Goal: Task Accomplishment & Management: Complete application form

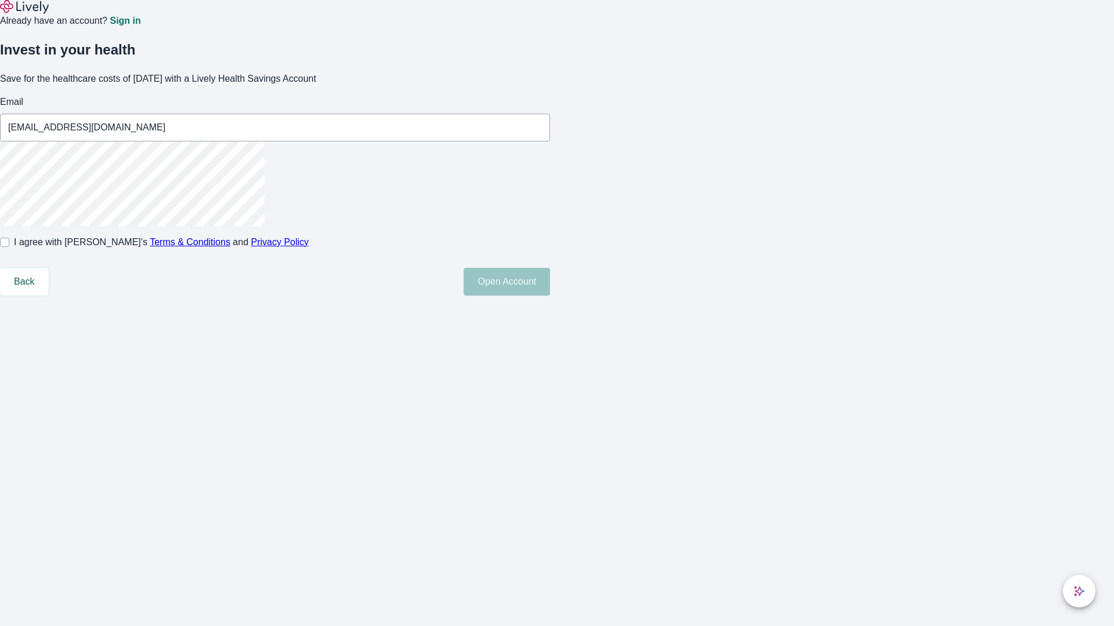
click at [9, 247] on input "I agree with Lively’s Terms & Conditions and Privacy Policy" at bounding box center [4, 242] width 9 height 9
checkbox input "true"
click at [550, 296] on button "Open Account" at bounding box center [506, 282] width 86 height 28
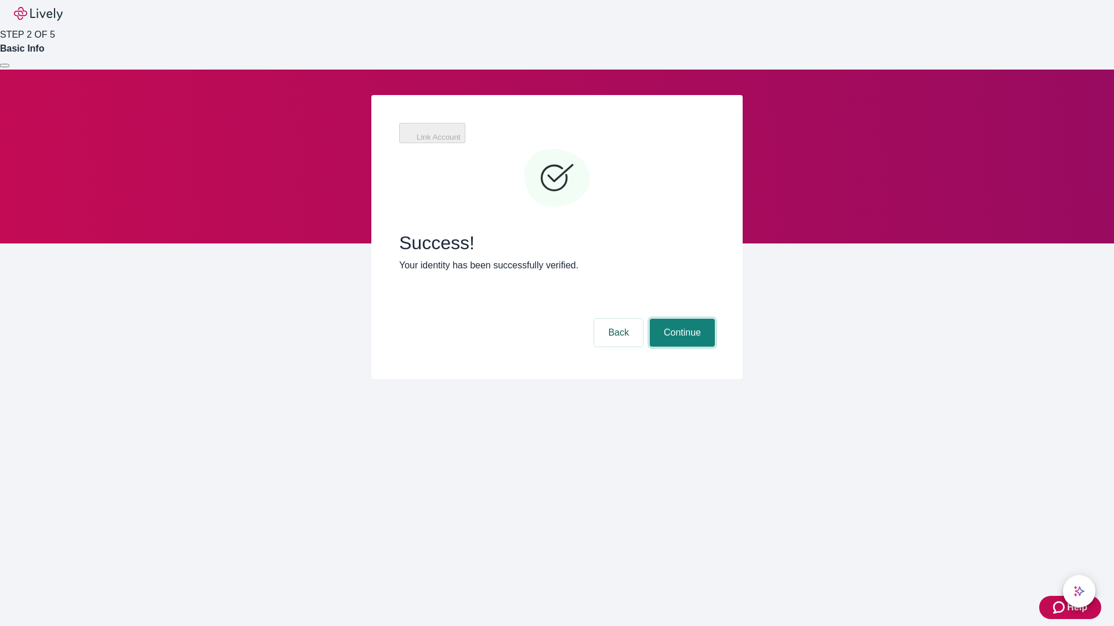
click at [680, 319] on button "Continue" at bounding box center [682, 333] width 65 height 28
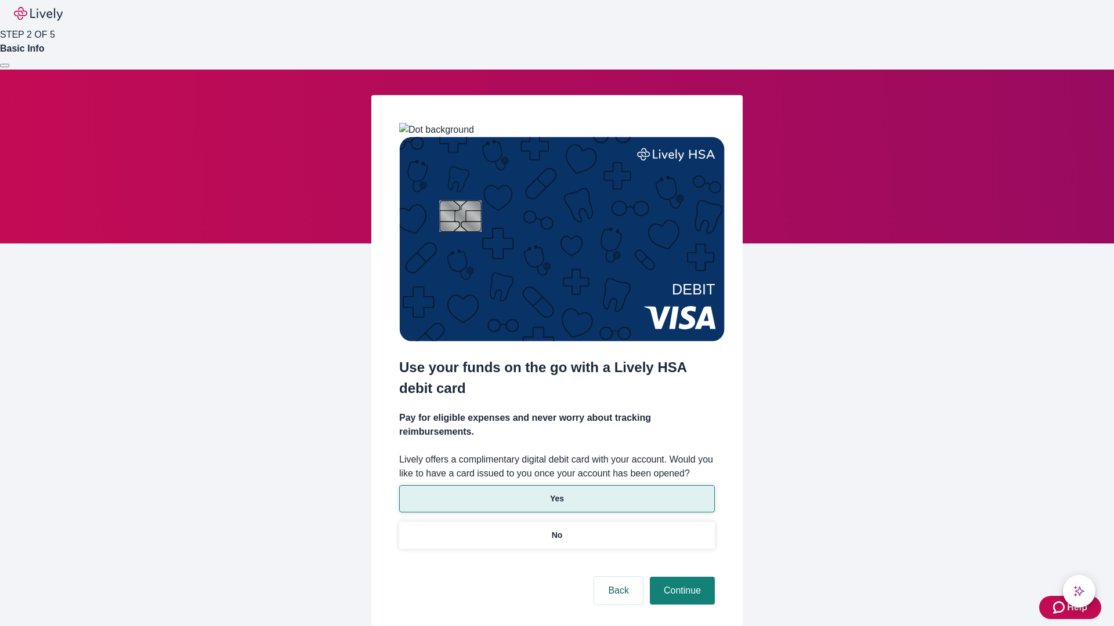
click at [556, 493] on p "Yes" at bounding box center [557, 499] width 14 height 12
click at [680, 577] on button "Continue" at bounding box center [682, 591] width 65 height 28
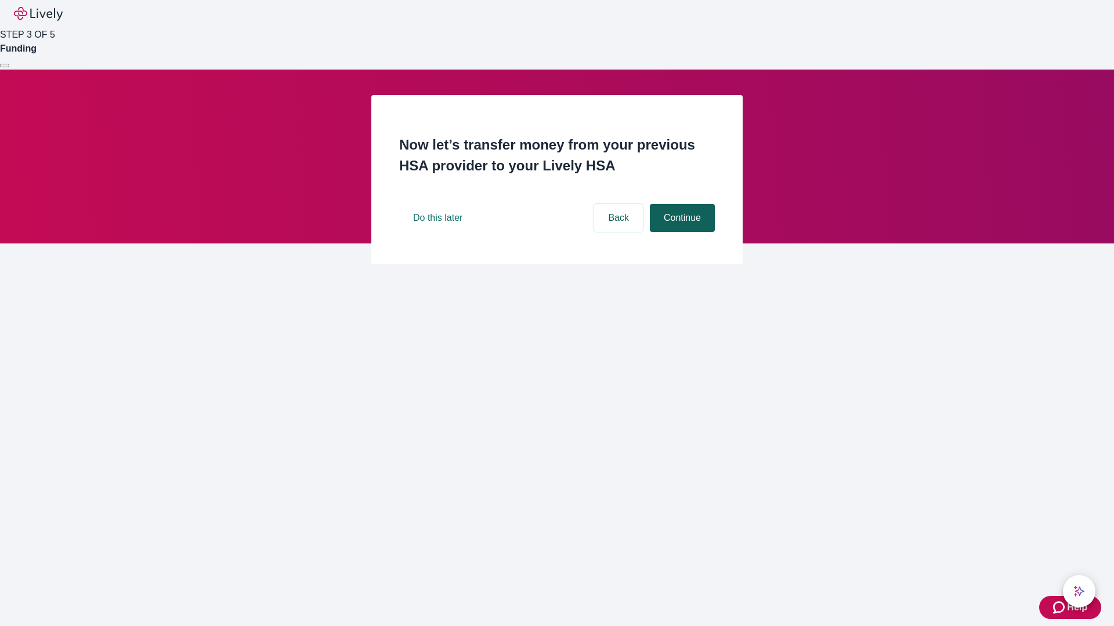
click at [680, 232] on button "Continue" at bounding box center [682, 218] width 65 height 28
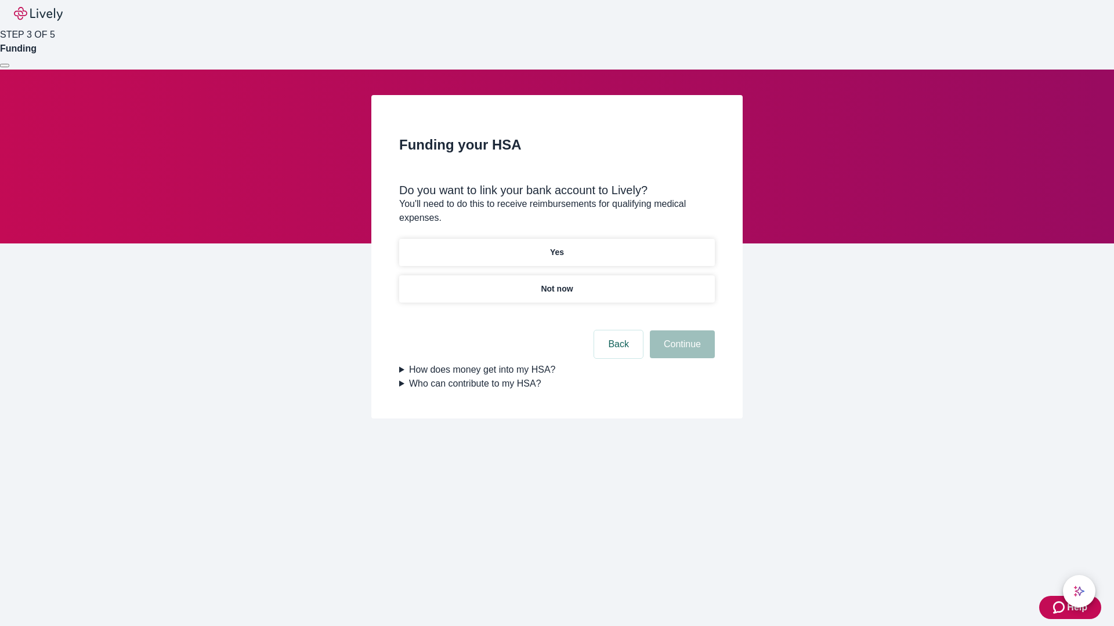
click at [556, 247] on p "Yes" at bounding box center [557, 253] width 14 height 12
click at [680, 331] on button "Continue" at bounding box center [682, 345] width 65 height 28
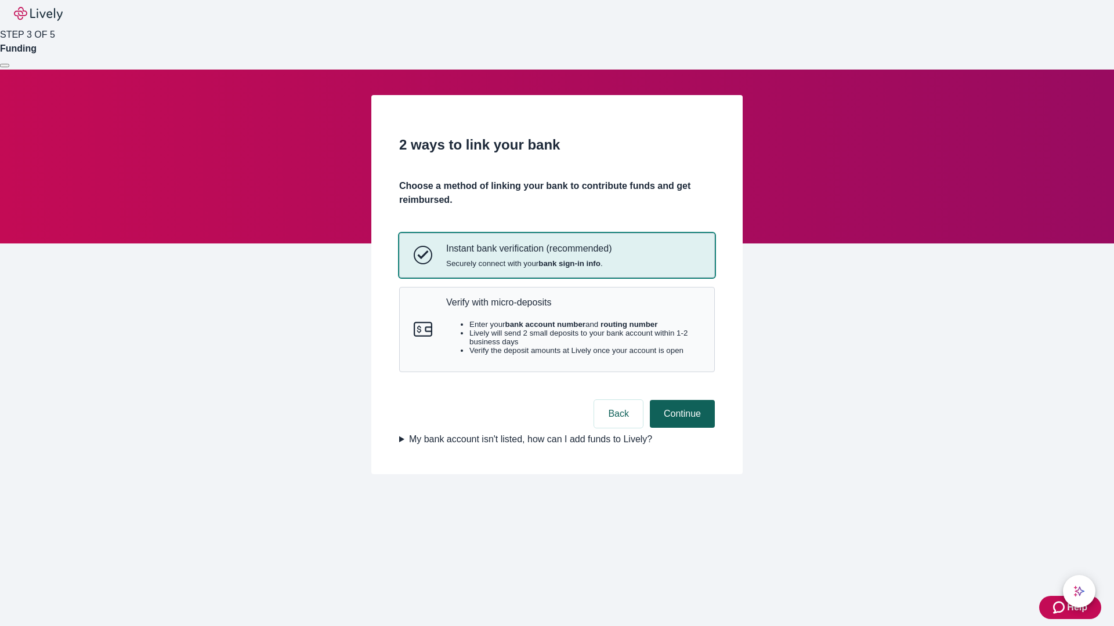
click at [572, 308] on p "Verify with micro-deposits" at bounding box center [573, 302] width 254 height 11
click at [680, 428] on button "Continue" at bounding box center [682, 414] width 65 height 28
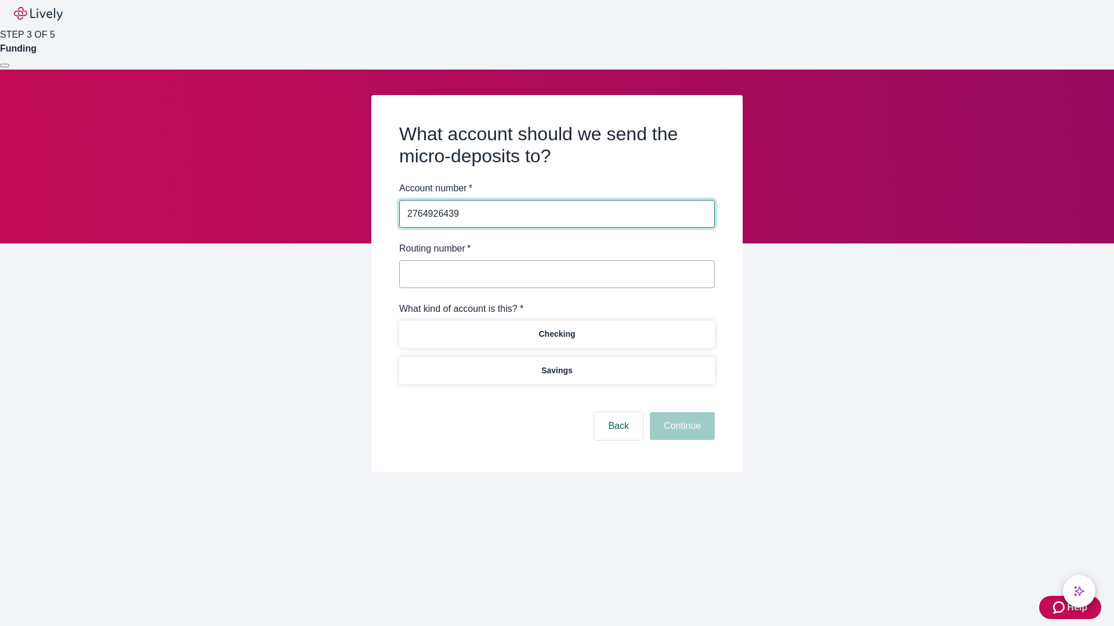
type input "2764926439"
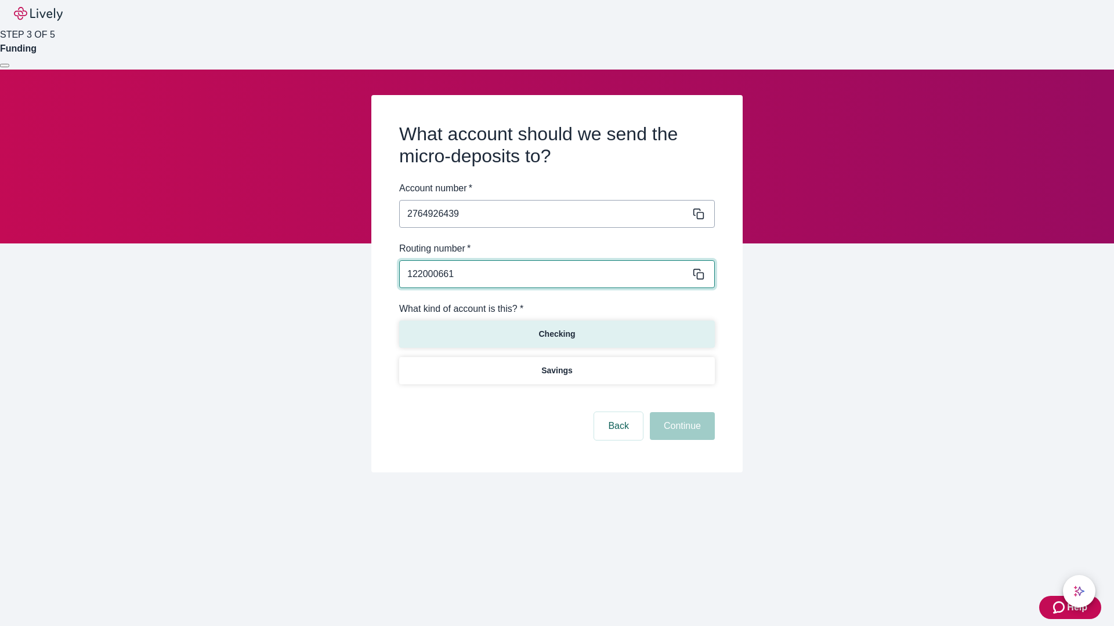
type input "122000661"
click at [556, 334] on p "Checking" at bounding box center [556, 334] width 37 height 12
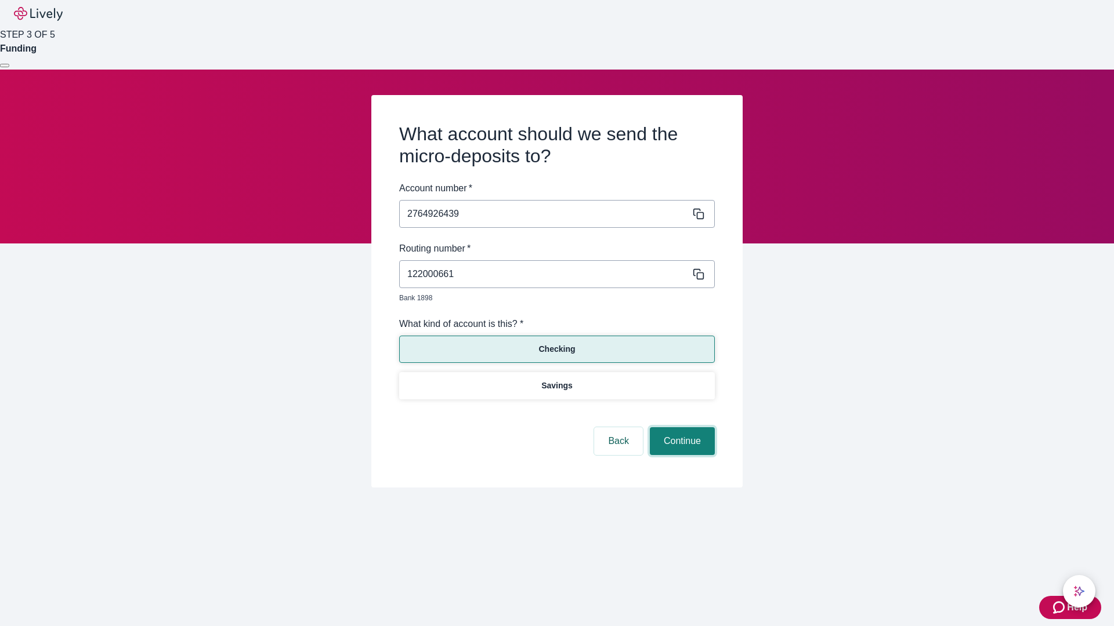
click at [680, 428] on button "Continue" at bounding box center [682, 441] width 65 height 28
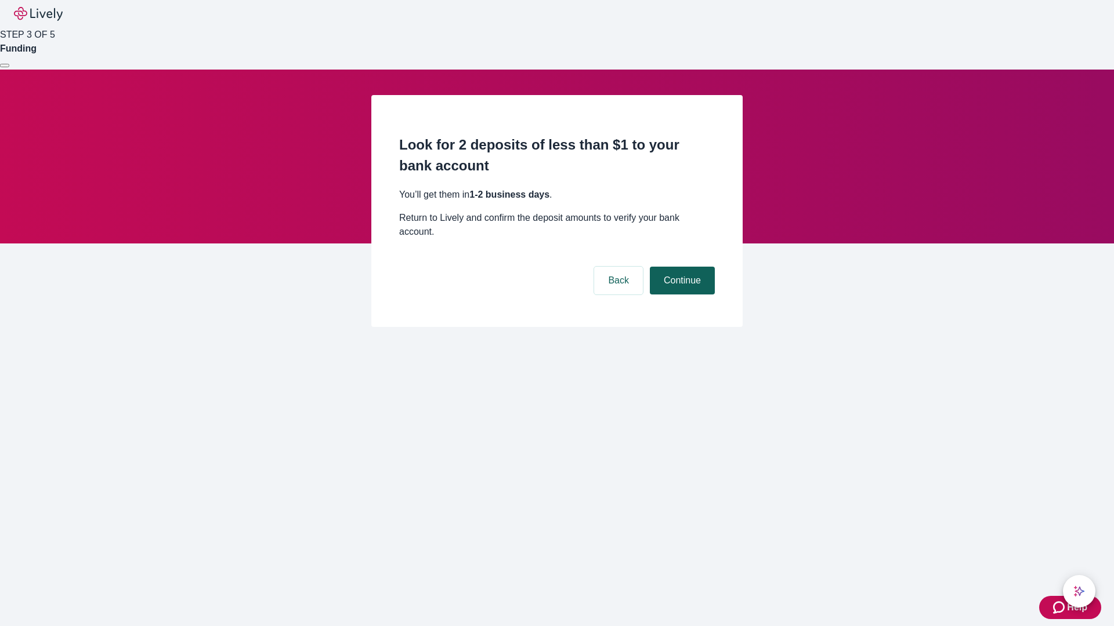
click at [680, 267] on button "Continue" at bounding box center [682, 281] width 65 height 28
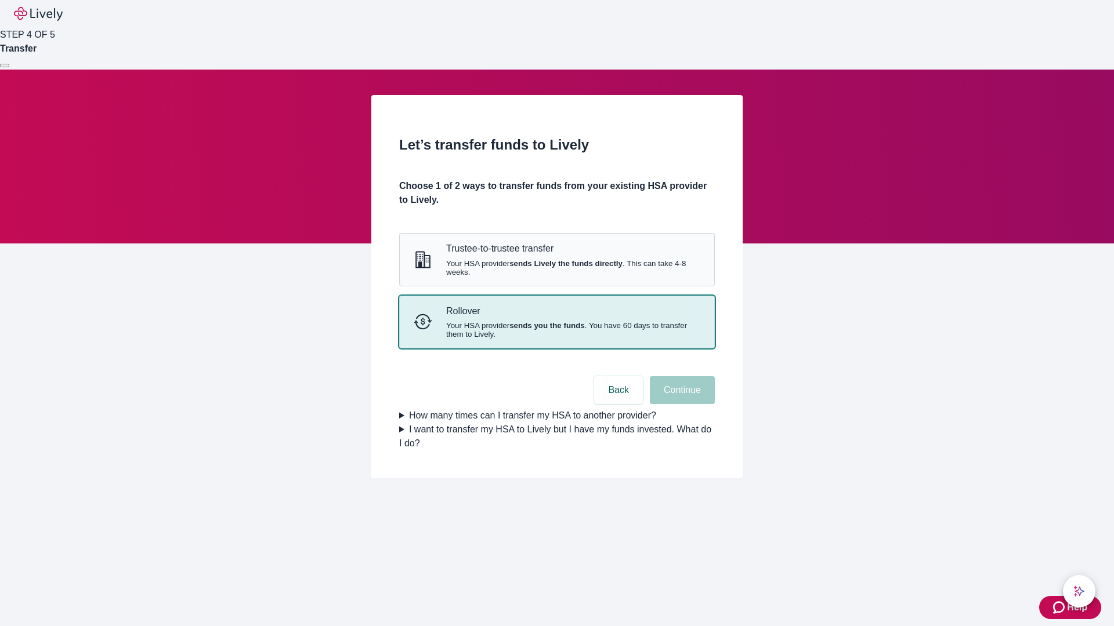
click at [556, 330] on strong "sends you the funds" at bounding box center [546, 325] width 75 height 9
click at [680, 404] on button "Continue" at bounding box center [682, 390] width 65 height 28
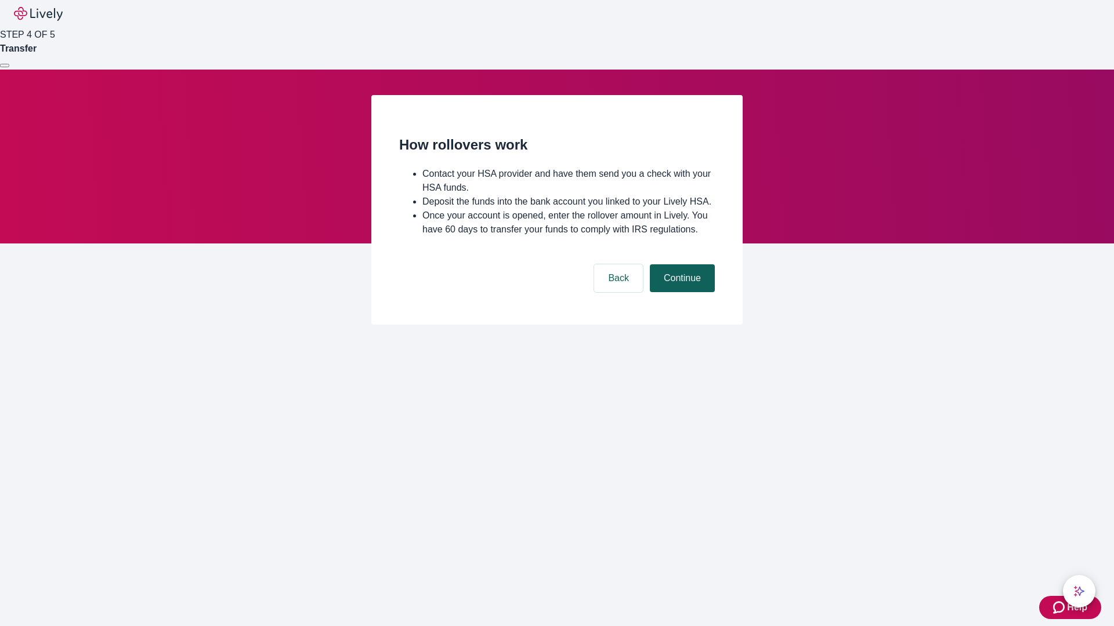
click at [680, 292] on button "Continue" at bounding box center [682, 278] width 65 height 28
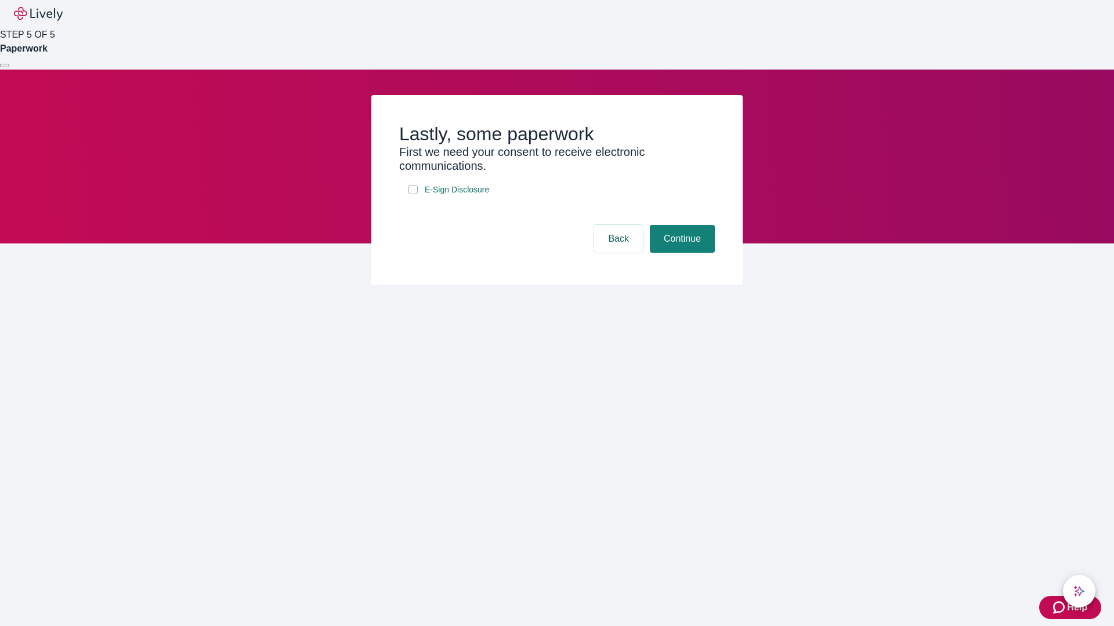
click at [413, 194] on input "E-Sign Disclosure" at bounding box center [412, 189] width 9 height 9
checkbox input "true"
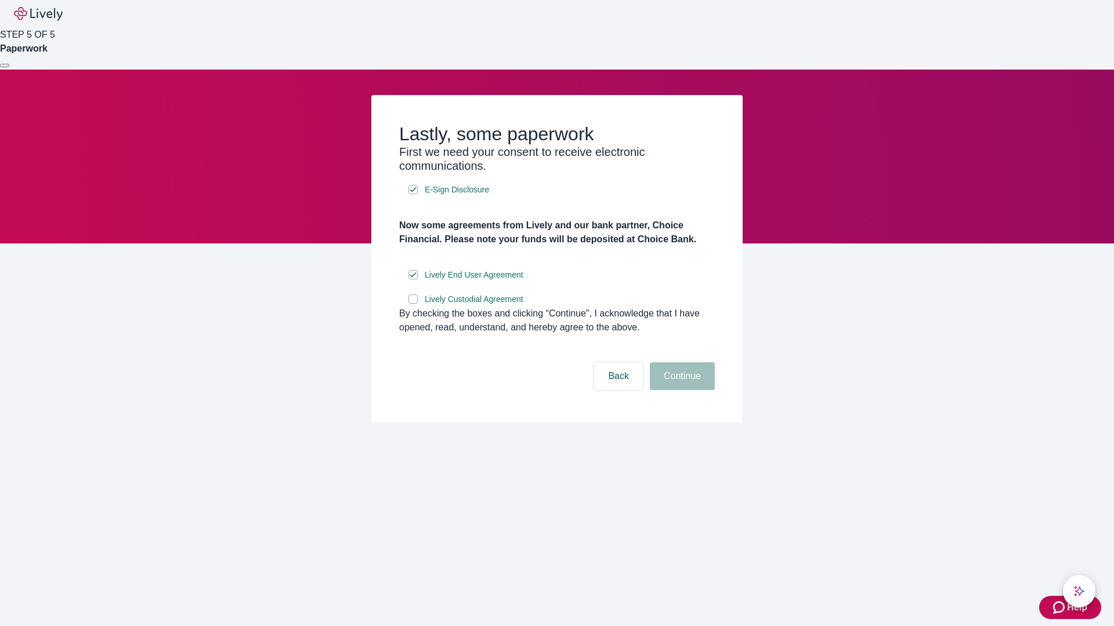
click at [413, 304] on input "Lively Custodial Agreement" at bounding box center [412, 299] width 9 height 9
checkbox input "true"
click at [680, 390] on button "Continue" at bounding box center [682, 377] width 65 height 28
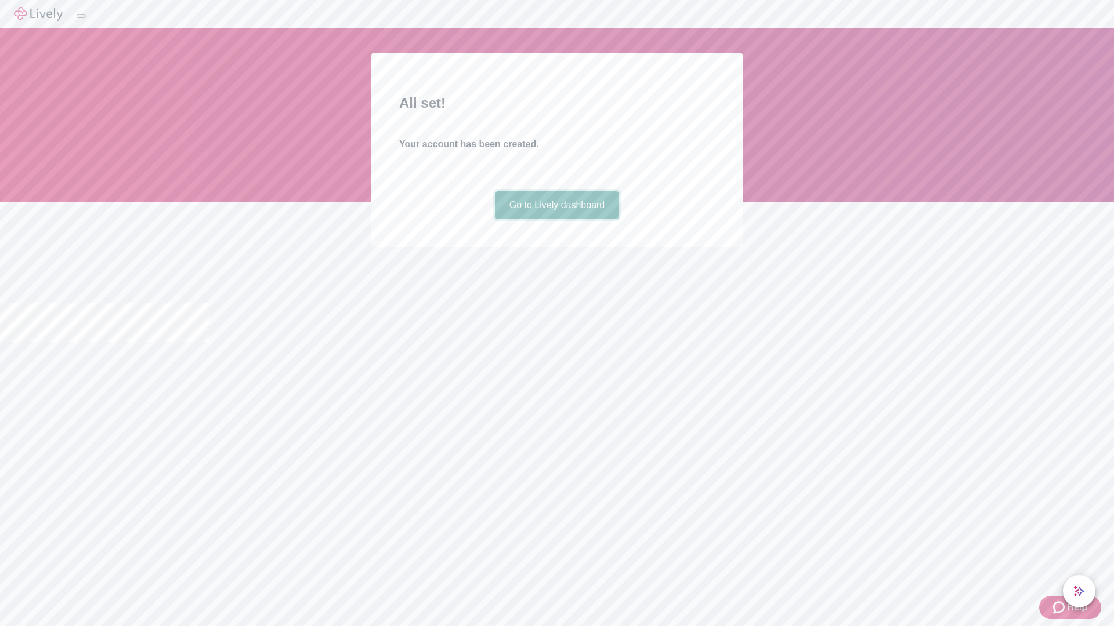
click at [556, 219] on link "Go to Lively dashboard" at bounding box center [557, 205] width 124 height 28
